Goal: Ask a question: Seek information or help from site administrators or community

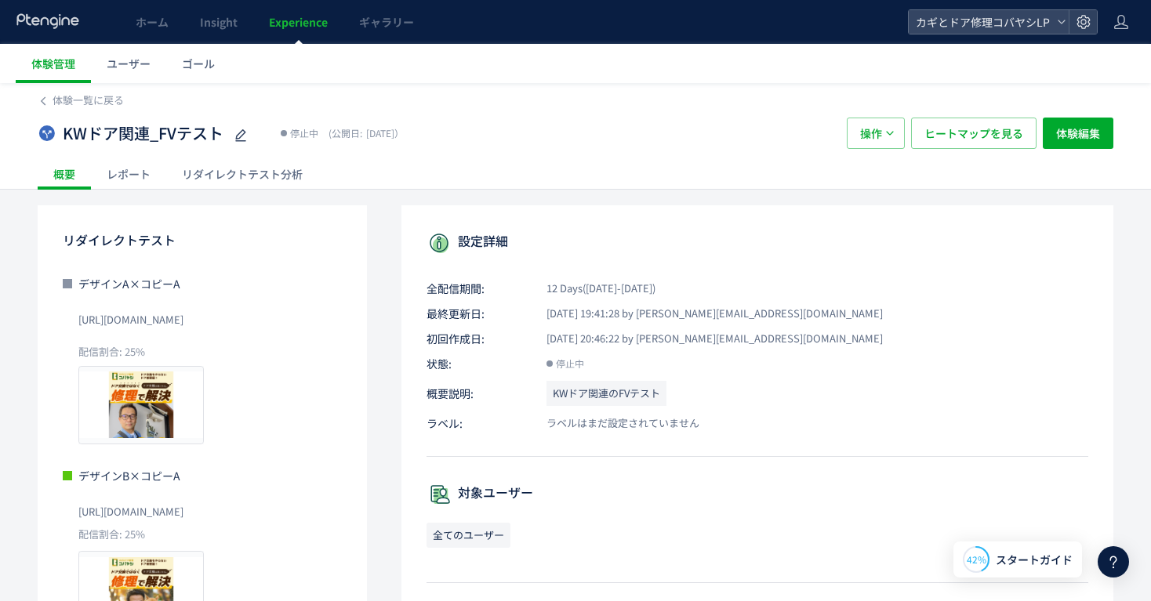
click at [1118, 560] on icon at bounding box center [1113, 562] width 19 height 19
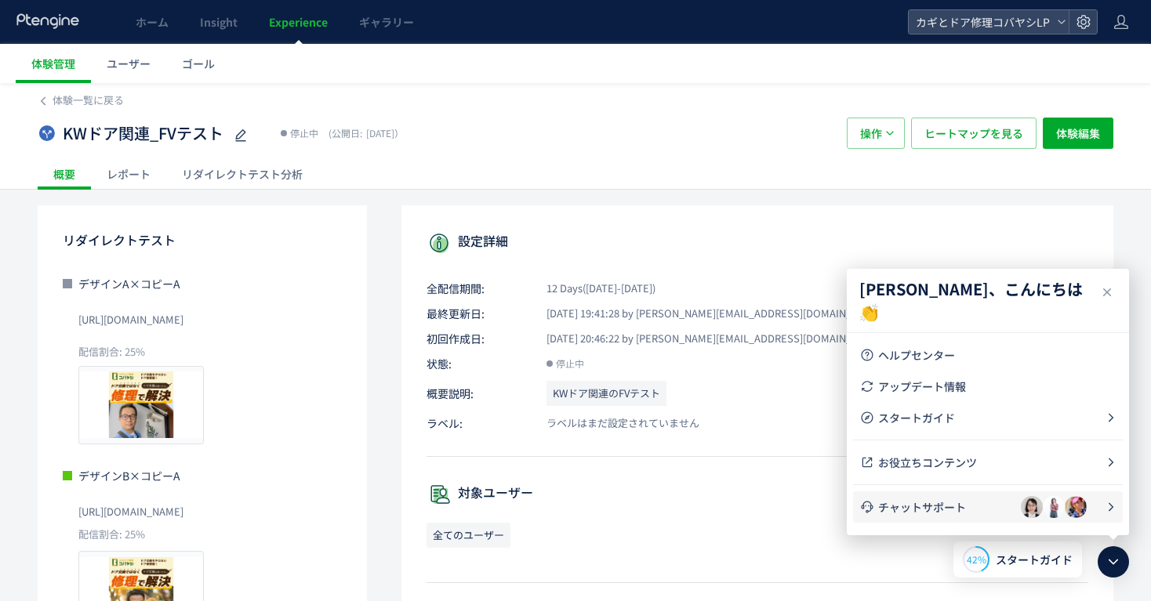
click at [979, 507] on span "チャットサポート" at bounding box center [949, 507] width 143 height 16
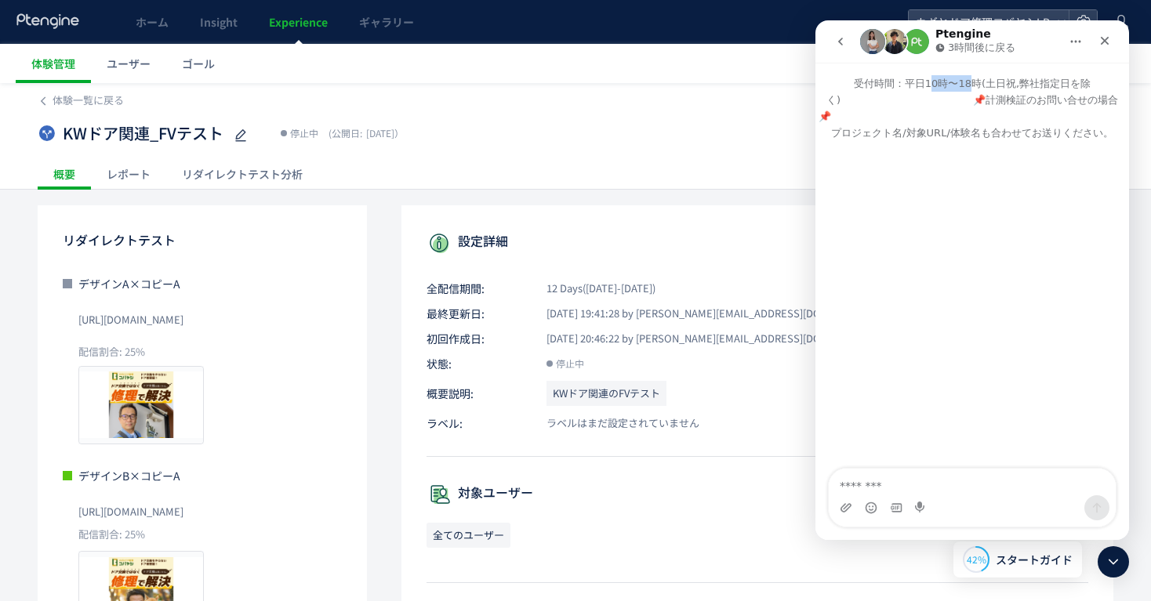
drag, startPoint x: 930, startPoint y: 82, endPoint x: 967, endPoint y: 82, distance: 36.9
click at [967, 82] on p "受付時間：平日10時〜18時(土日祝,弊社指定日を除く)　　　　　　　　　　　　　📌計測検証のお問い合せの場合📌　　　　　　　　　　　　　　　　　　　　　　　…" at bounding box center [972, 102] width 314 height 78
click at [959, 102] on p "受付時間：平日10時〜18時(土日祝,弊社指定日を除く)　　　　　　　　　　　　　📌計測検証のお問い合せの場合📌　　　　　　　　　　　　　　　　　　　　　　　…" at bounding box center [972, 102] width 314 height 78
click at [935, 136] on p "受付時間：平日10時〜18時(土日祝,弊社指定日を除く)　　　　　　　　　　　　　📌計測検証のお問い合せの場合📌　　　　　　　　　　　　　　　　　　　　　　　…" at bounding box center [972, 102] width 314 height 78
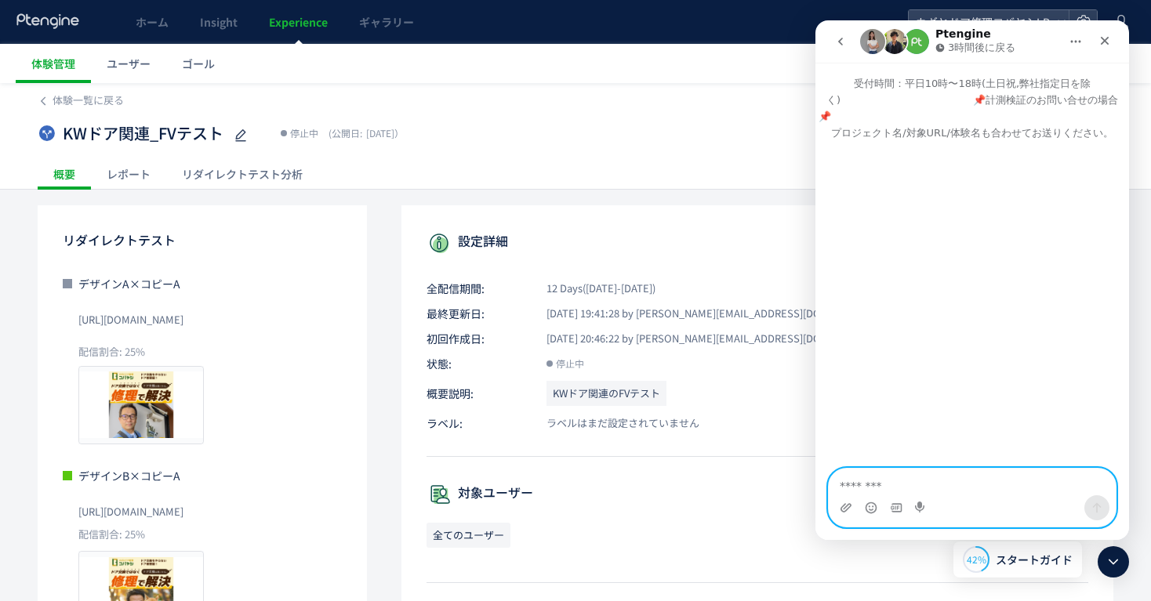
click at [903, 481] on textarea "メッセージ..." at bounding box center [972, 482] width 287 height 27
paste textarea "**********"
type textarea "**********"
drag, startPoint x: 998, startPoint y: 488, endPoint x: 1565, endPoint y: 499, distance: 567.0
click at [815, 478] on html "**********" at bounding box center [972, 280] width 314 height 520
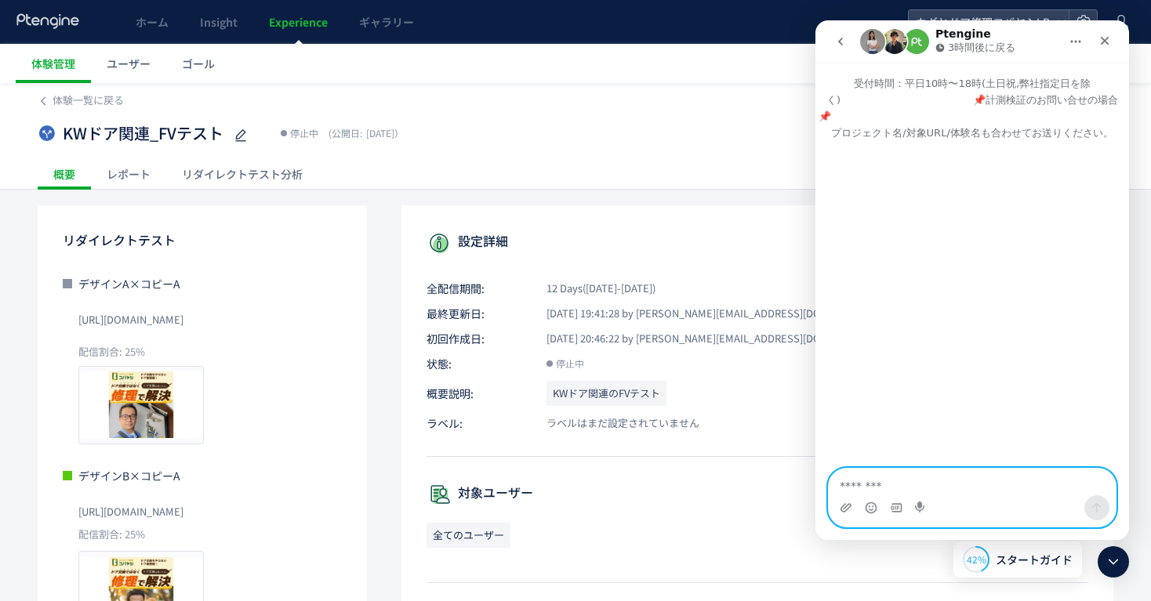
paste textarea "**********"
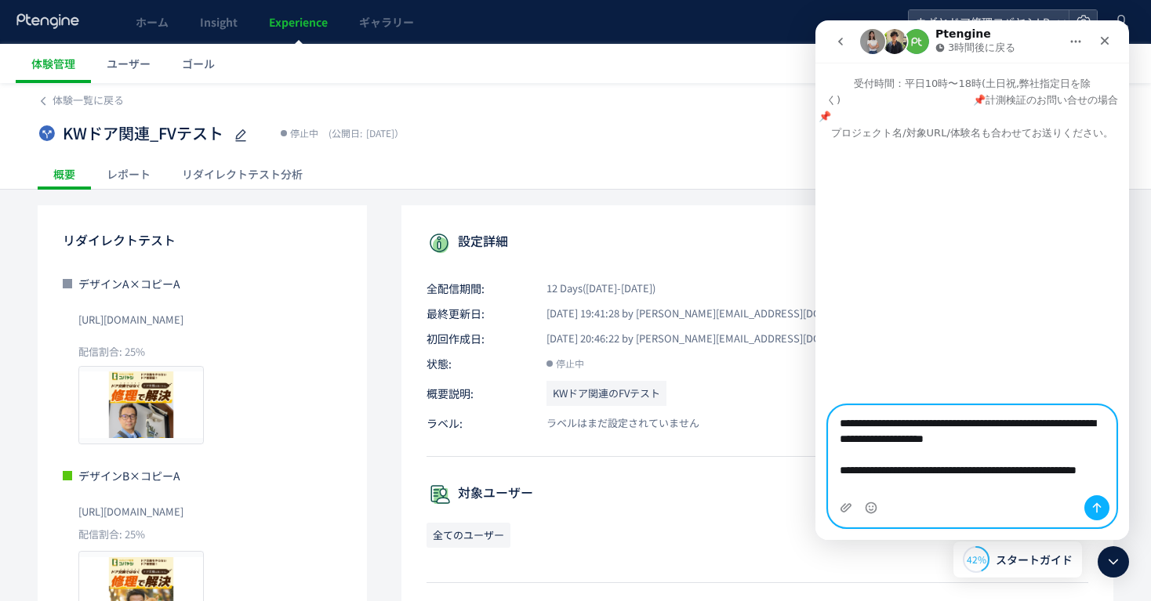
click at [992, 459] on textarea "**********" at bounding box center [972, 458] width 287 height 105
type textarea "**********"
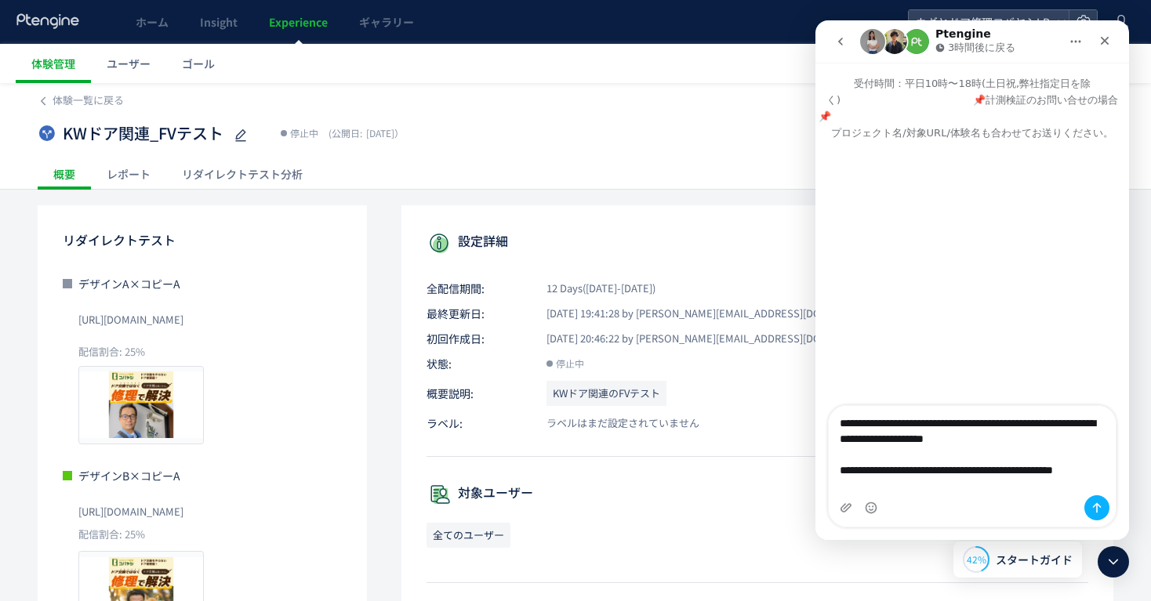
click at [1105, 518] on div "Intercom Messenger" at bounding box center [1096, 508] width 25 height 25
click at [1087, 496] on div "Intercom Messenger" at bounding box center [1096, 508] width 25 height 25
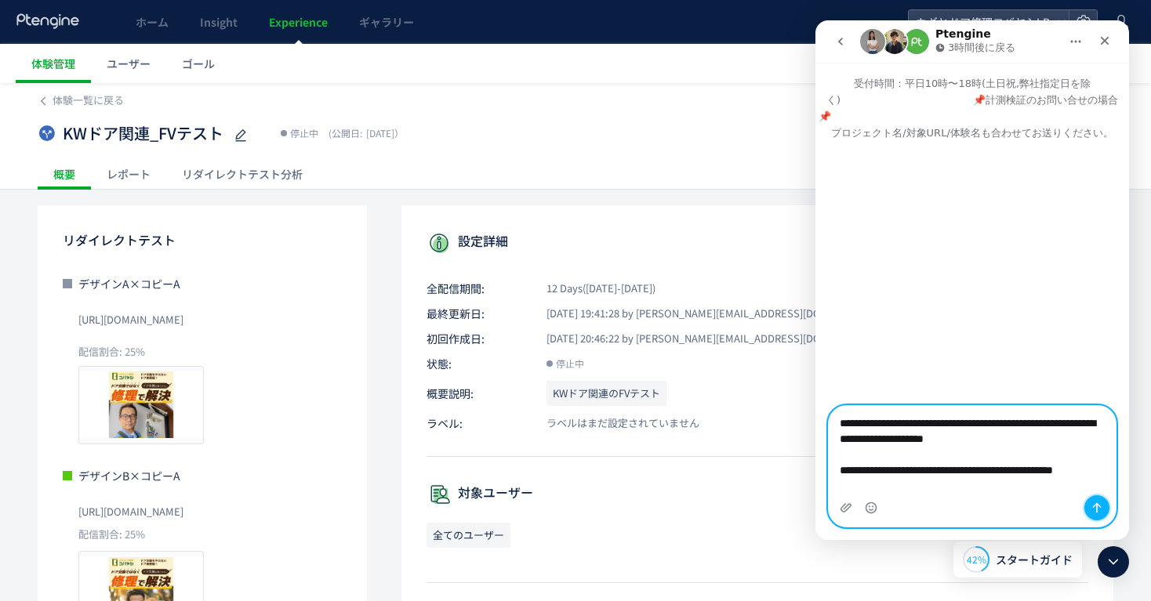
click at [1099, 499] on button "メッセージを送信…" at bounding box center [1096, 508] width 25 height 25
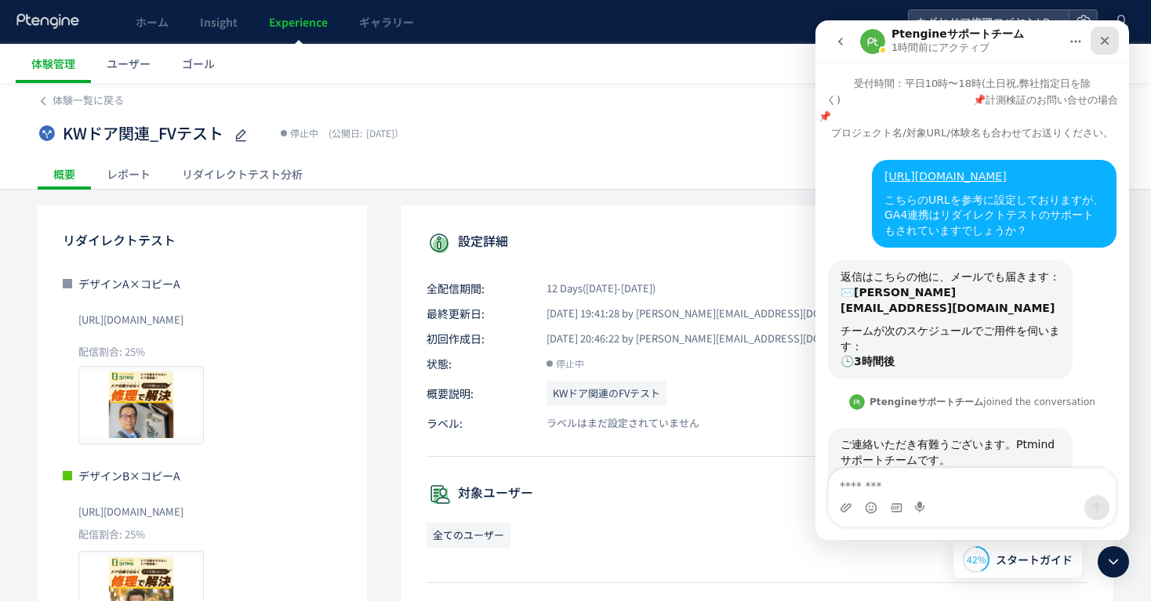
scroll to position [104, 0]
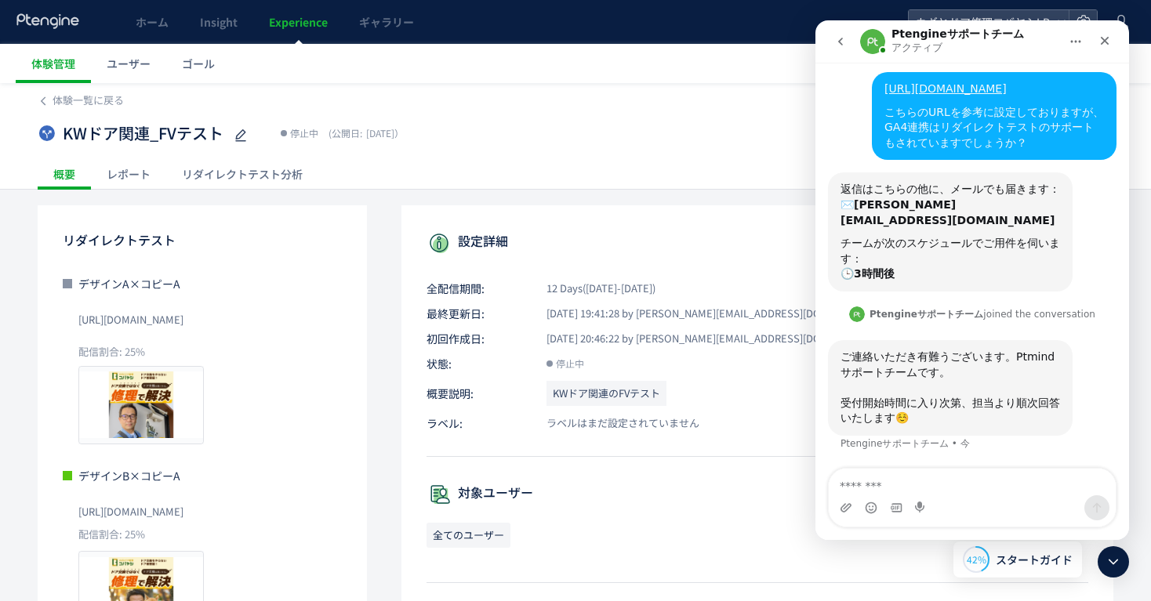
drag, startPoint x: 406, startPoint y: 122, endPoint x: 63, endPoint y: 32, distance: 355.1
click at [406, 122] on div "KWドア関連_FVテスト 停止中 (公開日: 2025/08/20）" at bounding box center [435, 133] width 794 height 31
click at [1111, 42] on div "クローズ" at bounding box center [1105, 41] width 28 height 28
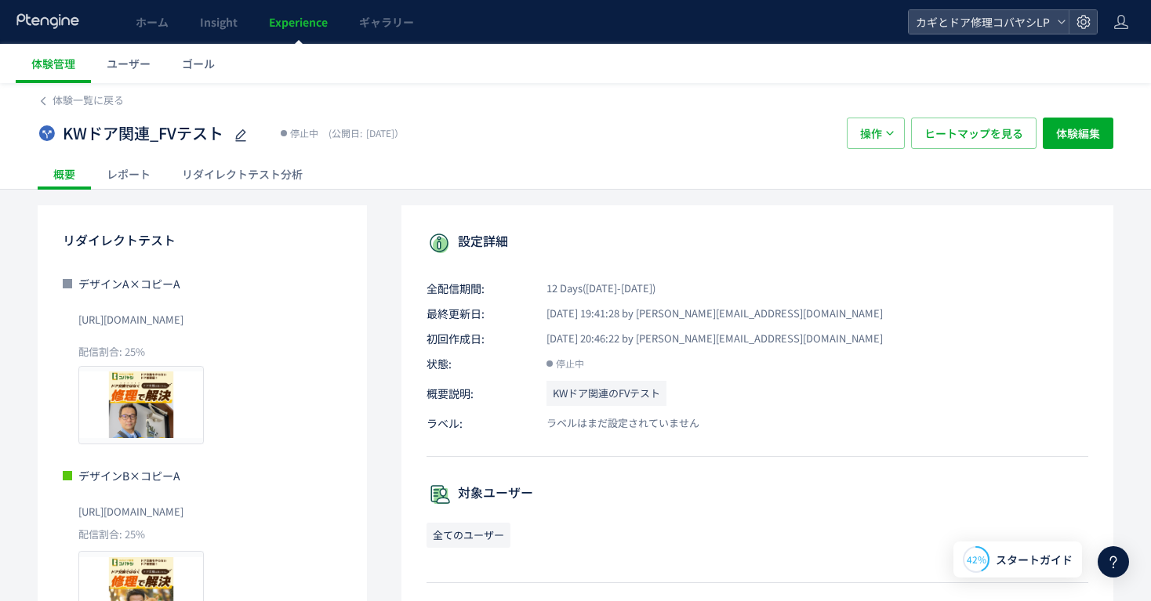
scroll to position [0, 0]
click at [736, 140] on div "KWドア関連_FVテスト 停止中 (公開日: 2025/08/20）" at bounding box center [435, 133] width 794 height 31
click at [308, 20] on span "Experience" at bounding box center [298, 22] width 59 height 16
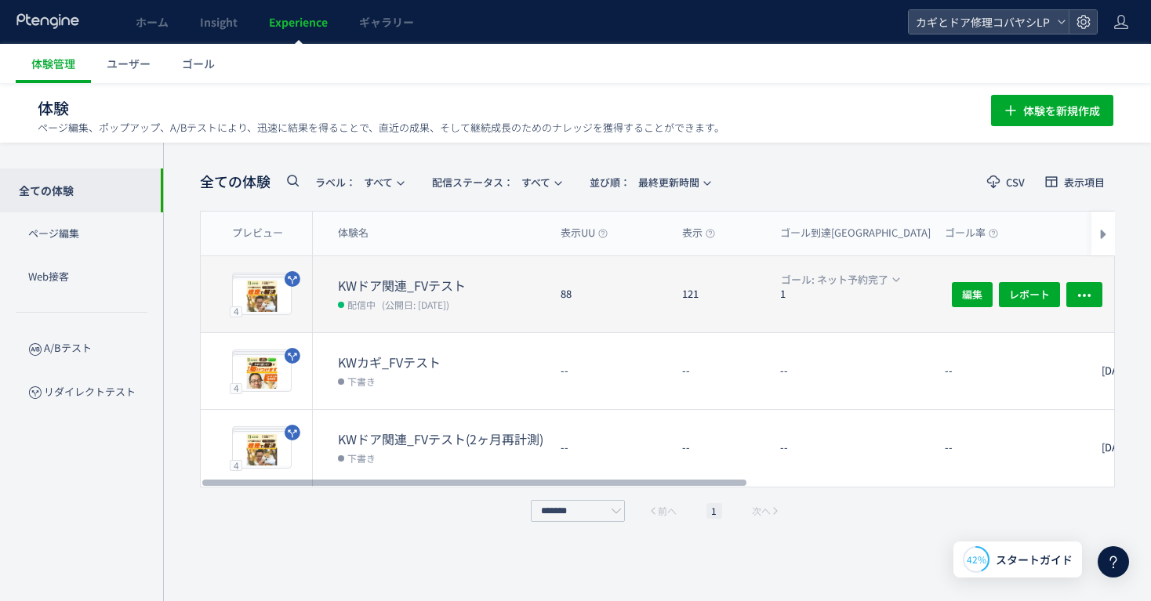
click at [583, 284] on div "88" at bounding box center [609, 294] width 122 height 76
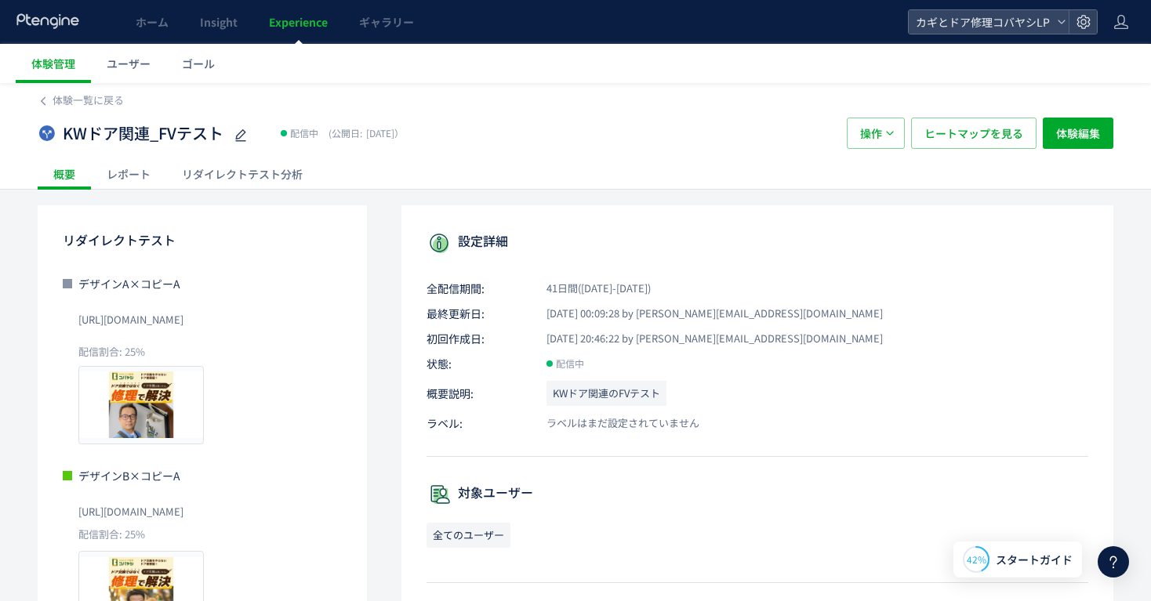
click at [591, 129] on div "KWドア関連_FVテスト 配信中 (公開日: 2025/08/20）" at bounding box center [435, 133] width 794 height 31
click at [1118, 568] on icon at bounding box center [1113, 562] width 19 height 19
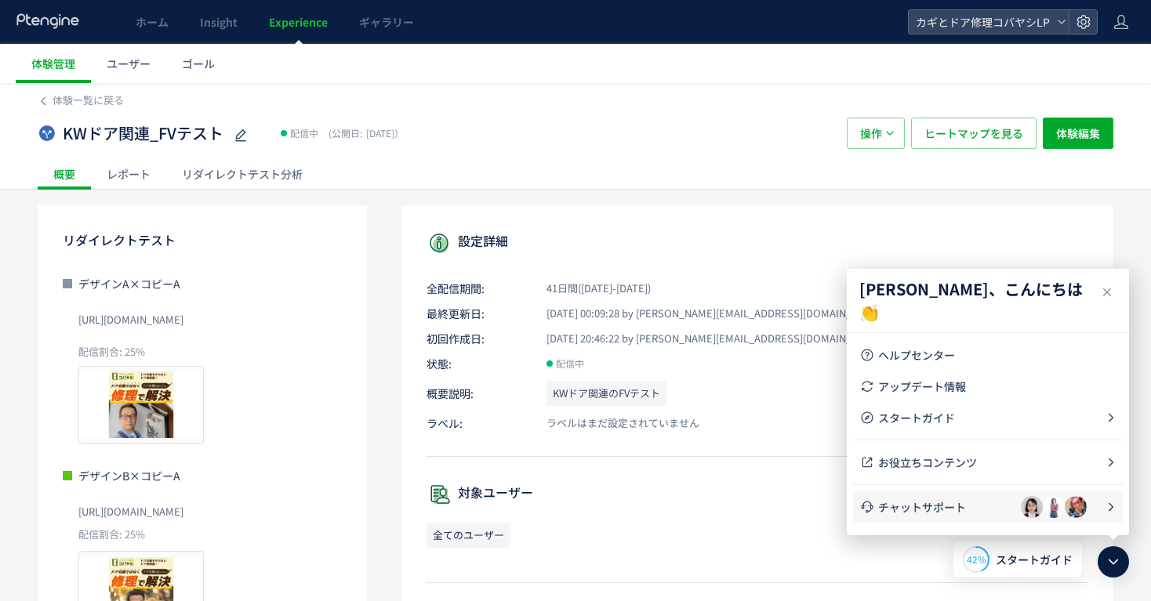
click at [959, 518] on li "チャットサポート" at bounding box center [988, 507] width 270 height 31
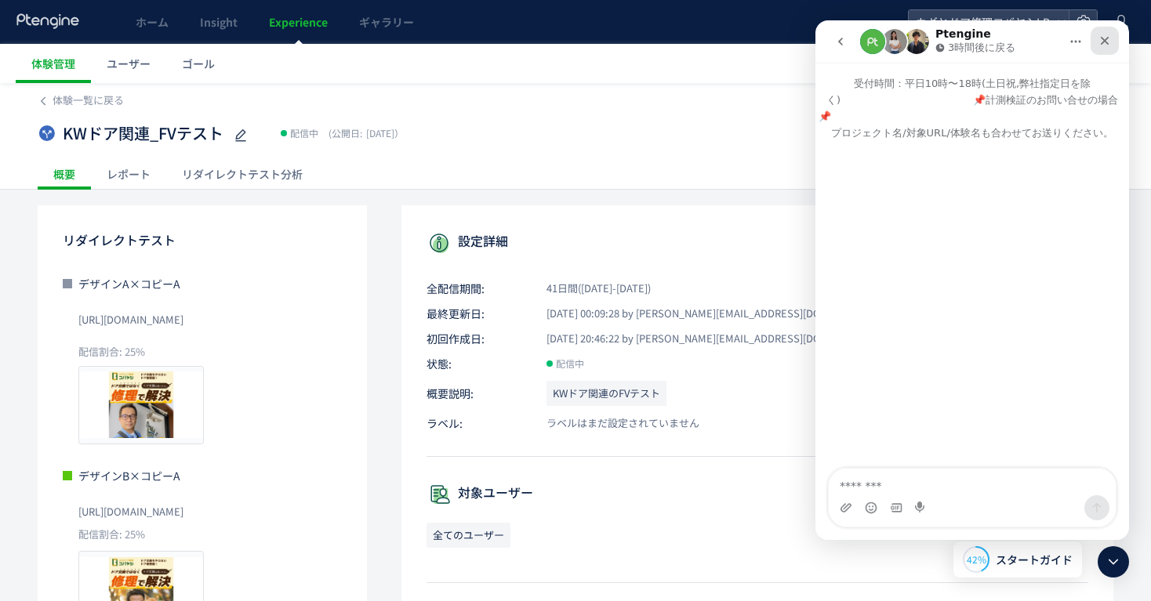
click at [1091, 39] on div "クローズ" at bounding box center [1105, 41] width 28 height 28
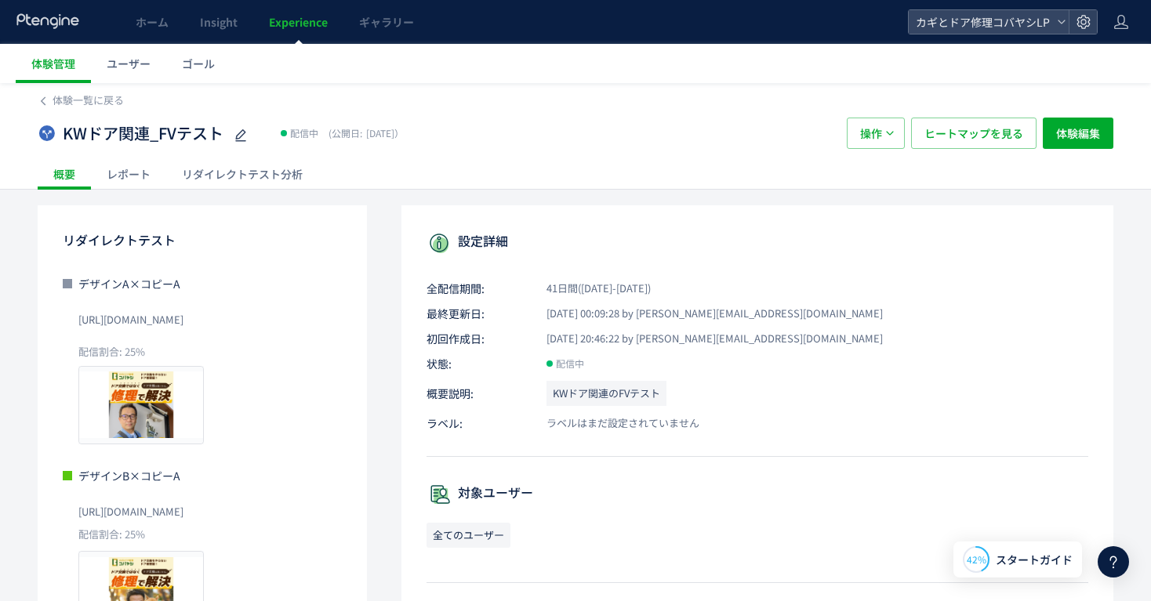
click at [1122, 561] on icon at bounding box center [1113, 562] width 19 height 19
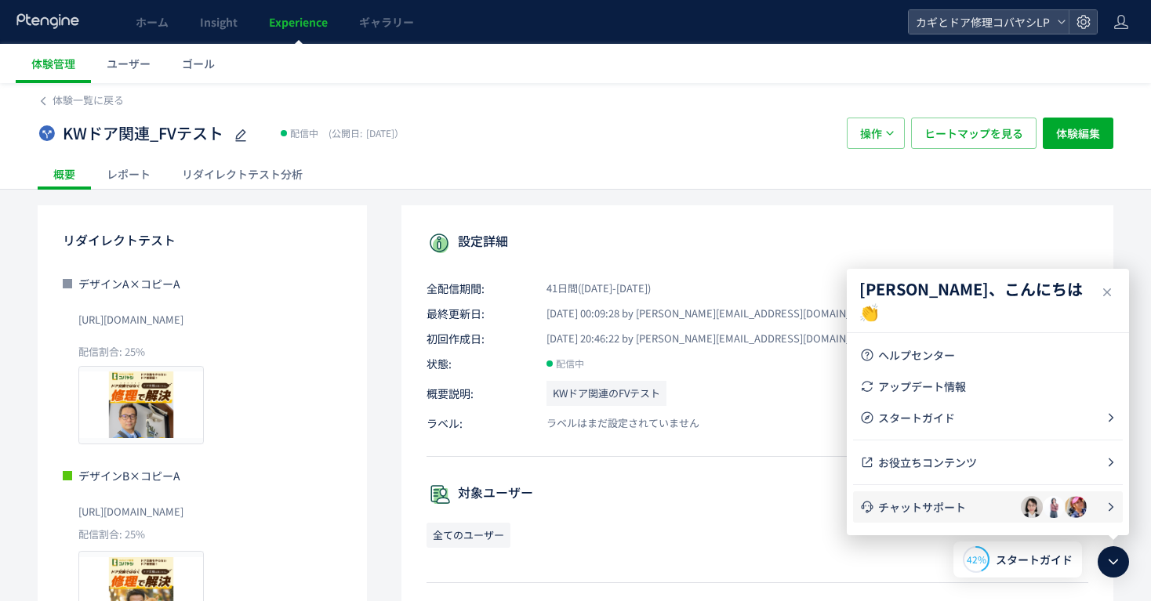
click at [909, 507] on span "チャットサポート" at bounding box center [949, 507] width 143 height 16
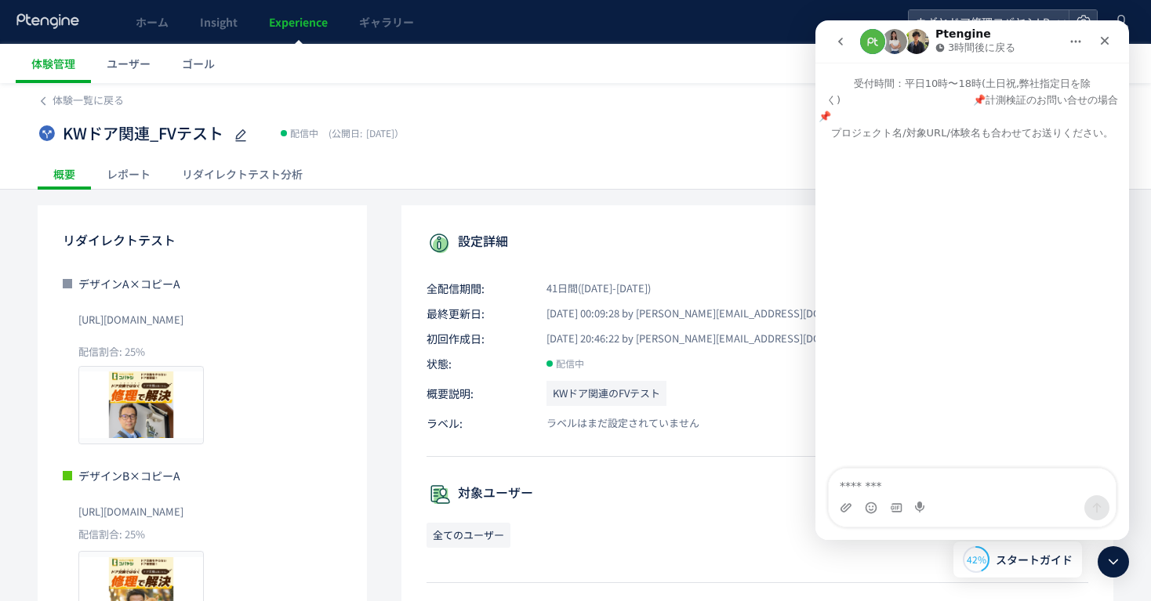
click at [1066, 48] on button "ホーム" at bounding box center [1076, 42] width 30 height 30
click at [1043, 364] on div "Intercom Messenger" at bounding box center [972, 305] width 314 height 329
click at [510, 109] on div "KWドア関連_FVテスト 配信中 (公開日: 2025/08/20） 操作 ヒートマップを見る 体験編集" at bounding box center [576, 133] width 1076 height 50
drag, startPoint x: 1106, startPoint y: 39, endPoint x: 1883, endPoint y: 77, distance: 777.2
click at [1106, 39] on icon "クローズ" at bounding box center [1105, 41] width 9 height 9
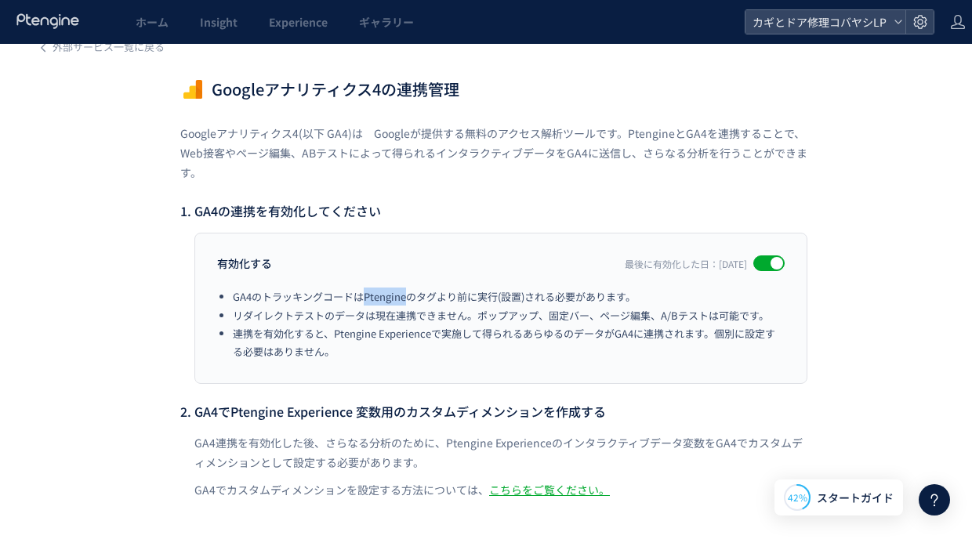
scroll to position [31, 0]
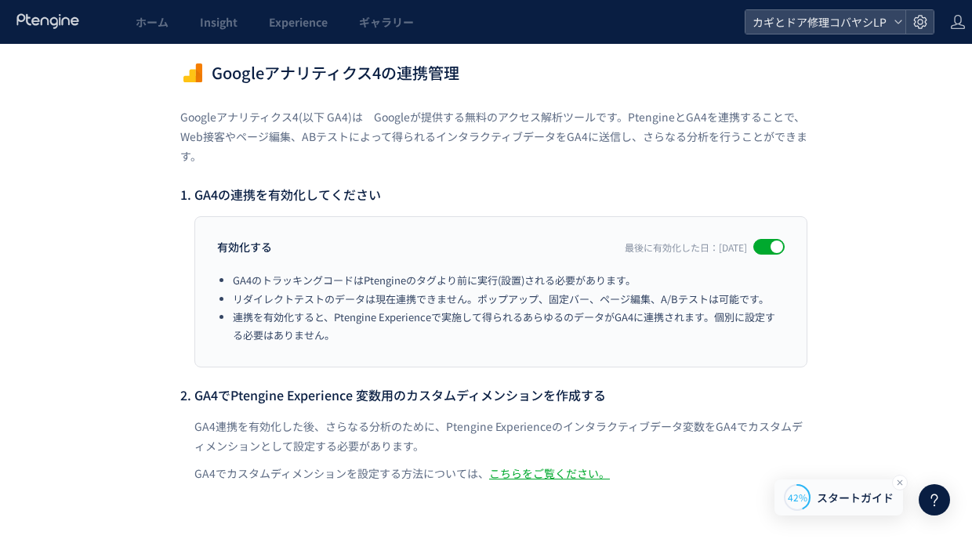
click at [825, 492] on span "スタートガイド" at bounding box center [855, 498] width 77 height 16
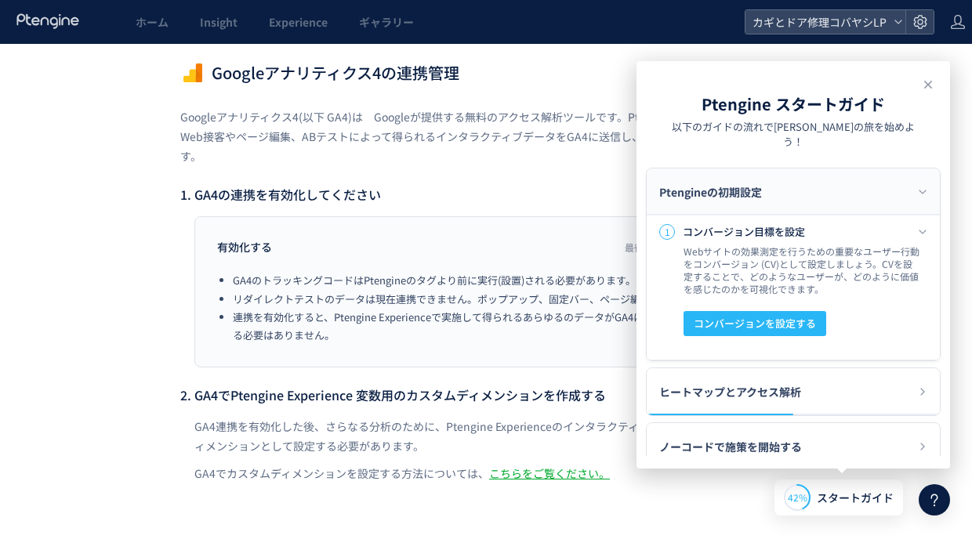
click at [101, 278] on div "外部サービス一覧に戻る Googleアナリティクス4の連携管理 Googleアナリティクス4(以下 GA4)は　Googleが提供する無料のアクセス解析ツール…" at bounding box center [494, 275] width 988 height 525
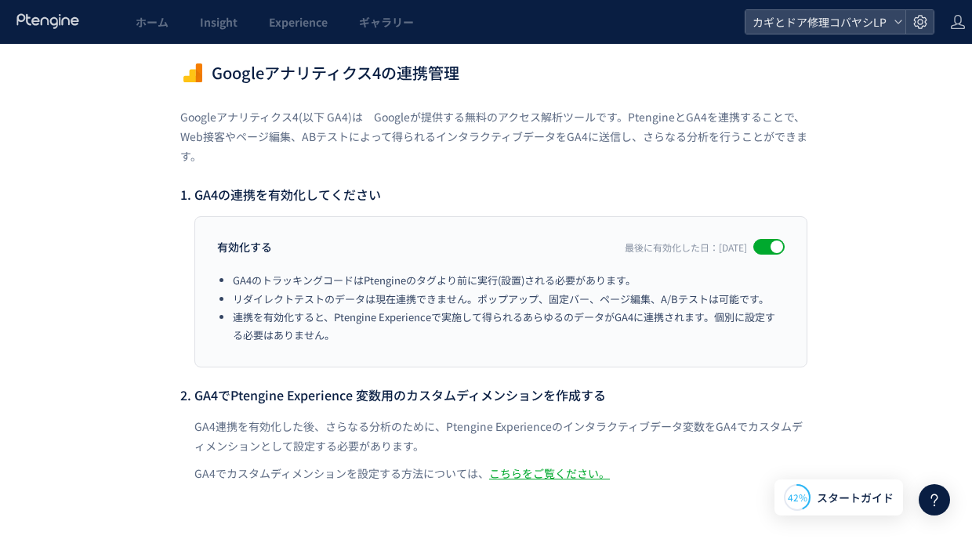
click at [93, 213] on div "外部サービス一覧に戻る Googleアナリティクス4の連携管理 Googleアナリティクス4(以下 GA4)は　Googleが提供する無料のアクセス解析ツール…" at bounding box center [494, 275] width 988 height 525
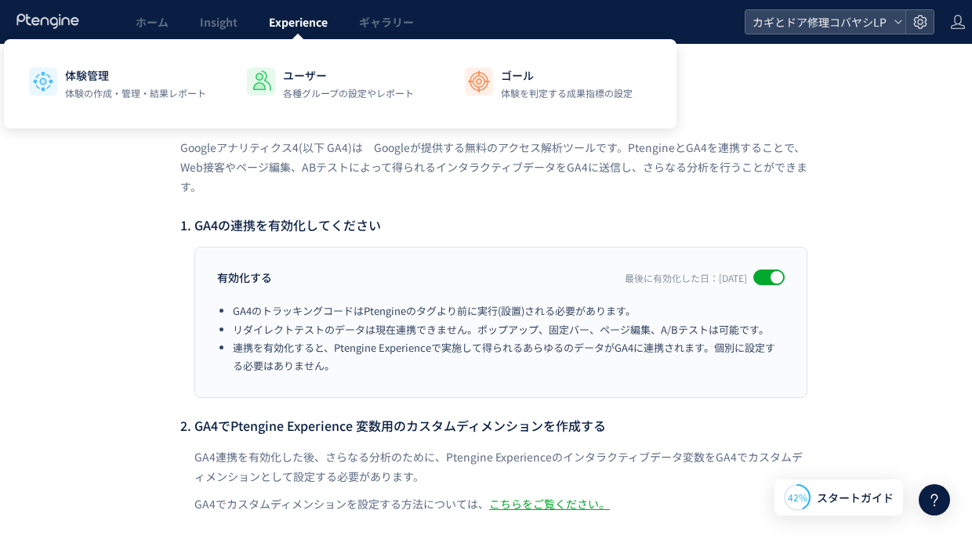
click at [281, 28] on span "Experience" at bounding box center [298, 22] width 59 height 16
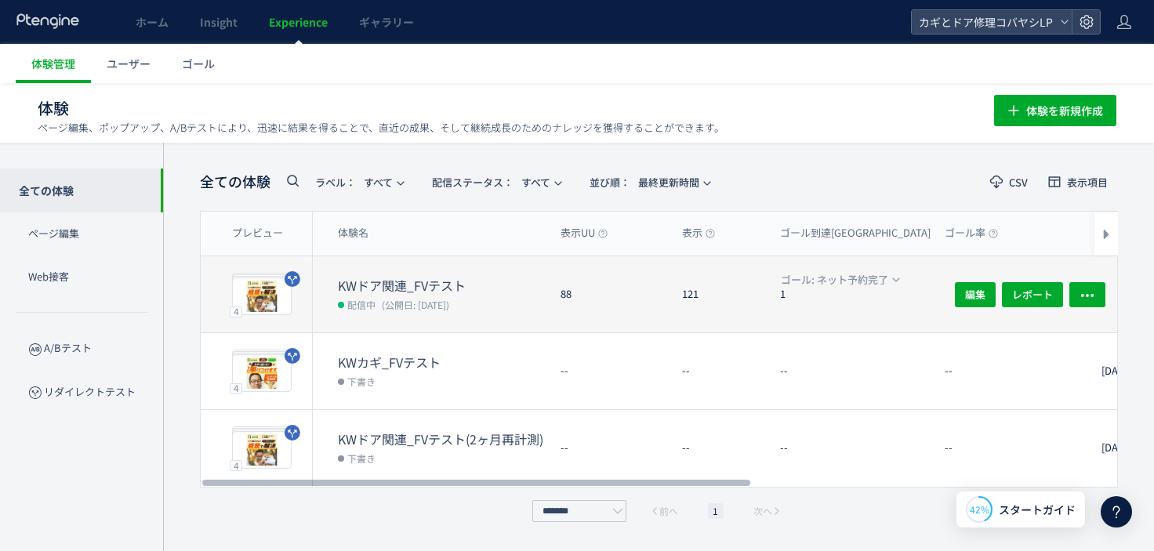
click at [482, 273] on div "KWドア関連_FVテスト 配信中 (公開日: 2025/08/20)" at bounding box center [430, 294] width 235 height 76
